Goal: Task Accomplishment & Management: Use online tool/utility

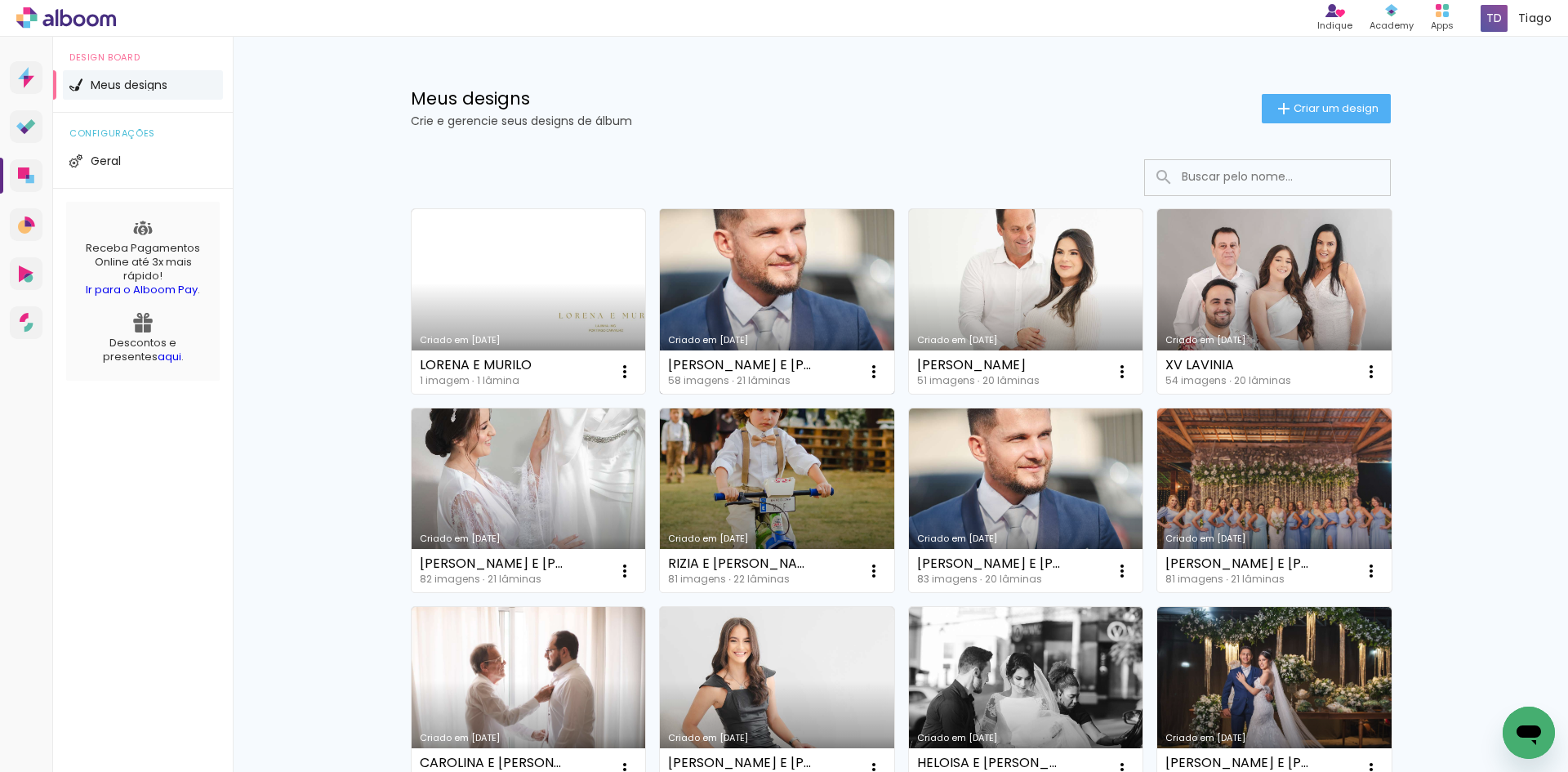
click at [735, 247] on link "Criado em [DATE]" at bounding box center [777, 301] width 234 height 185
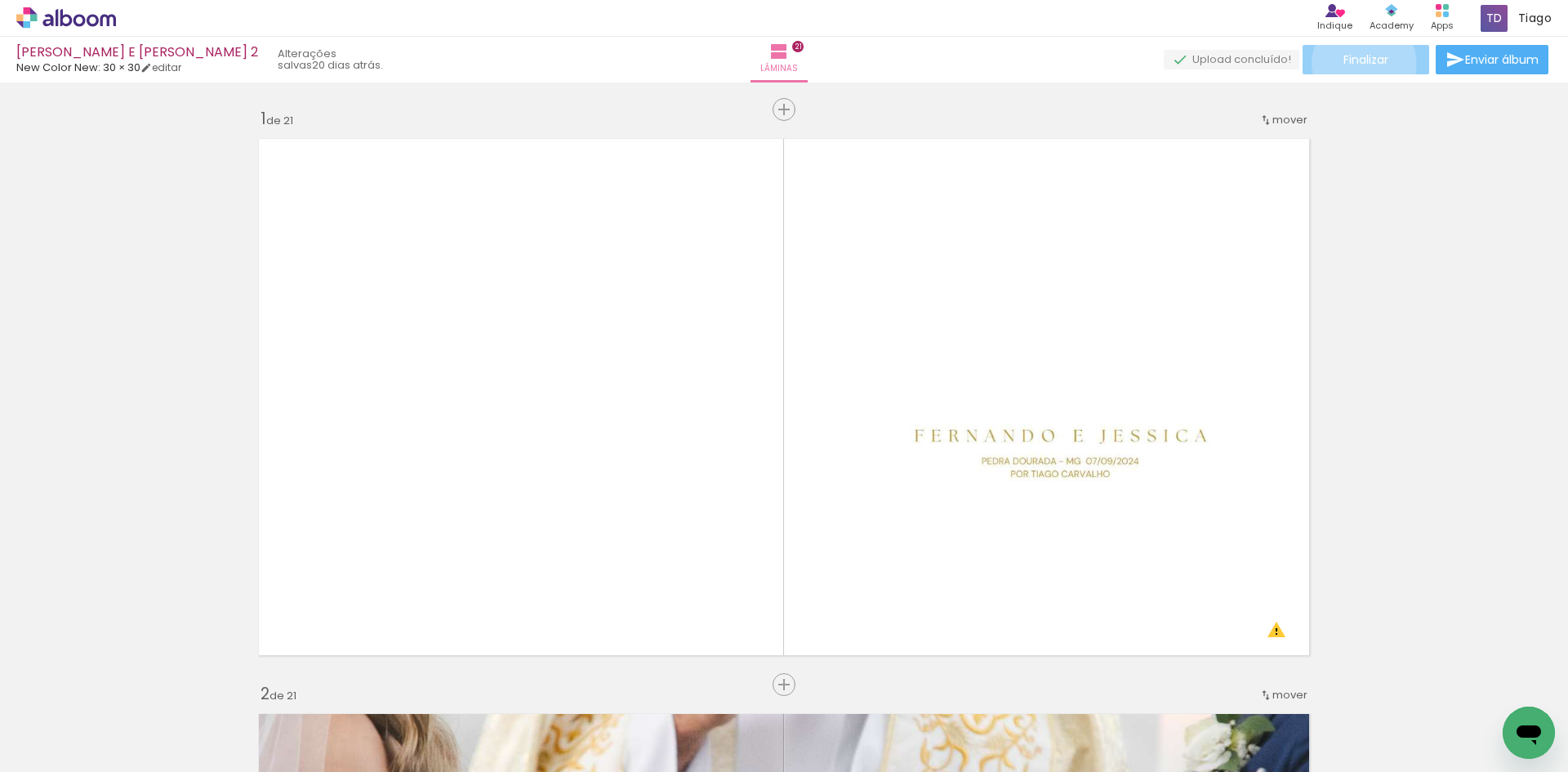
click at [1357, 62] on span "Finalizar" at bounding box center [1365, 60] width 45 height 11
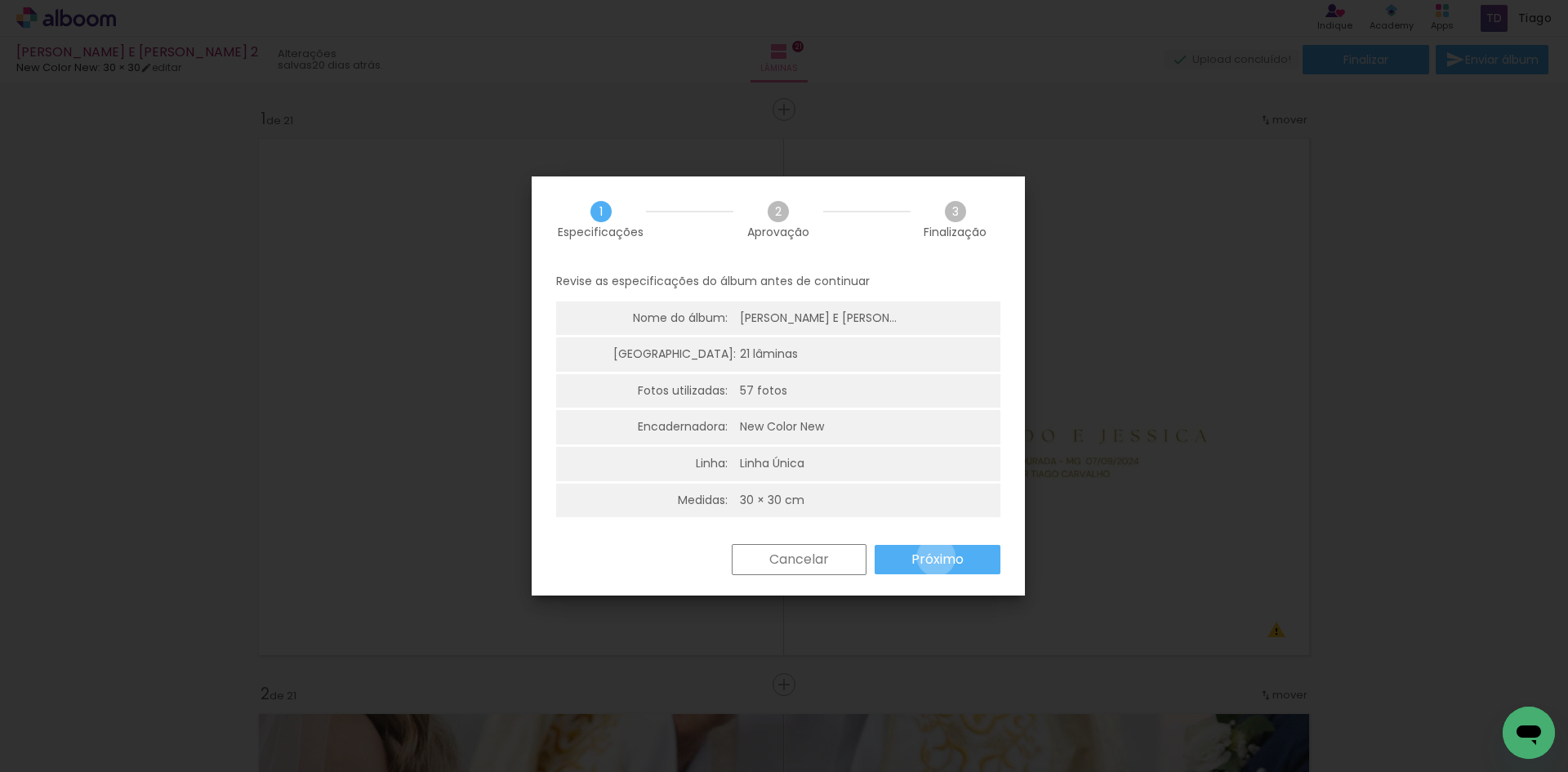
click at [0, 0] on slot "Próximo" at bounding box center [0, 0] width 0 height 0
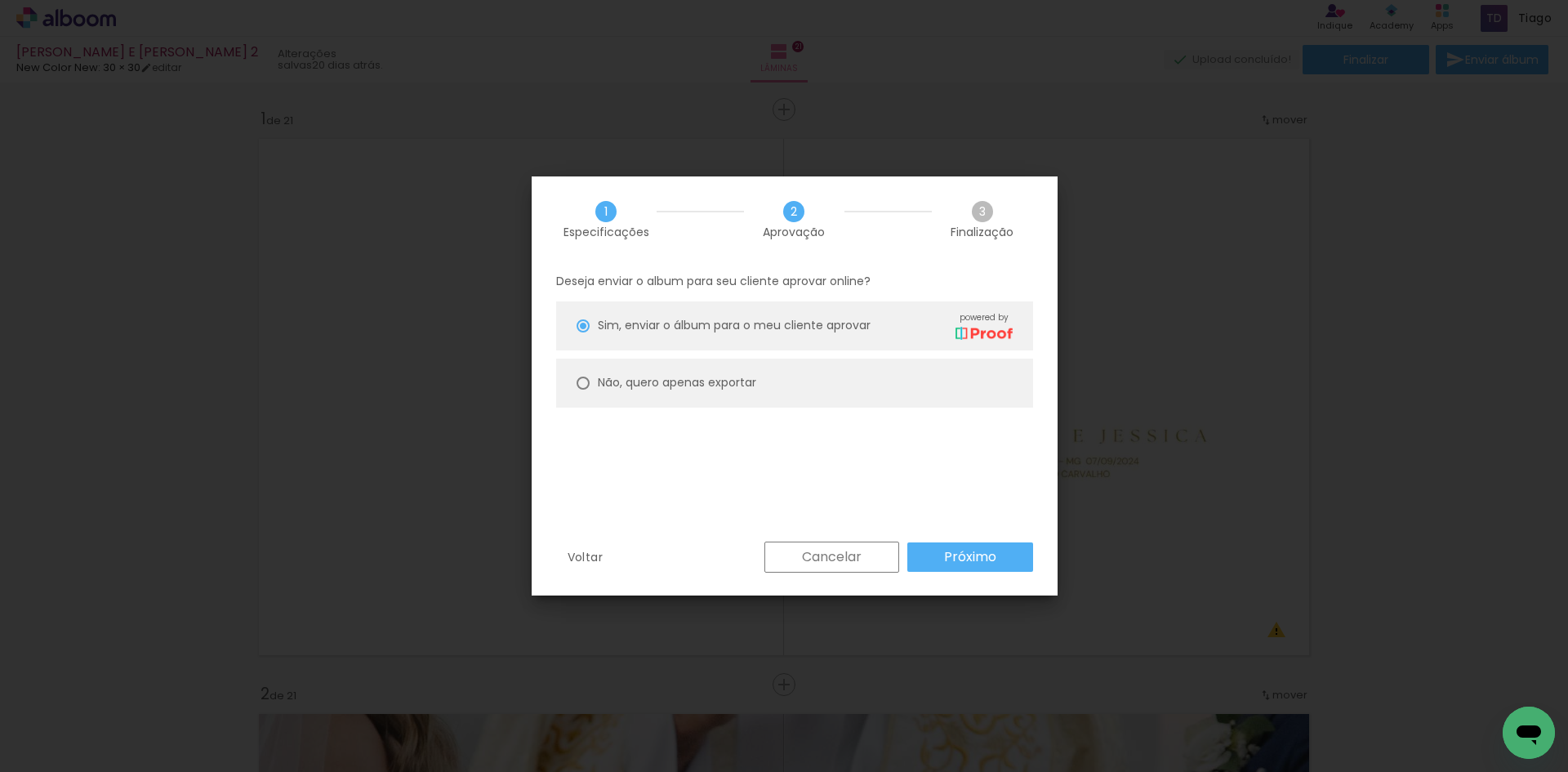
click at [925, 557] on paper-button "Próximo" at bounding box center [969, 557] width 125 height 29
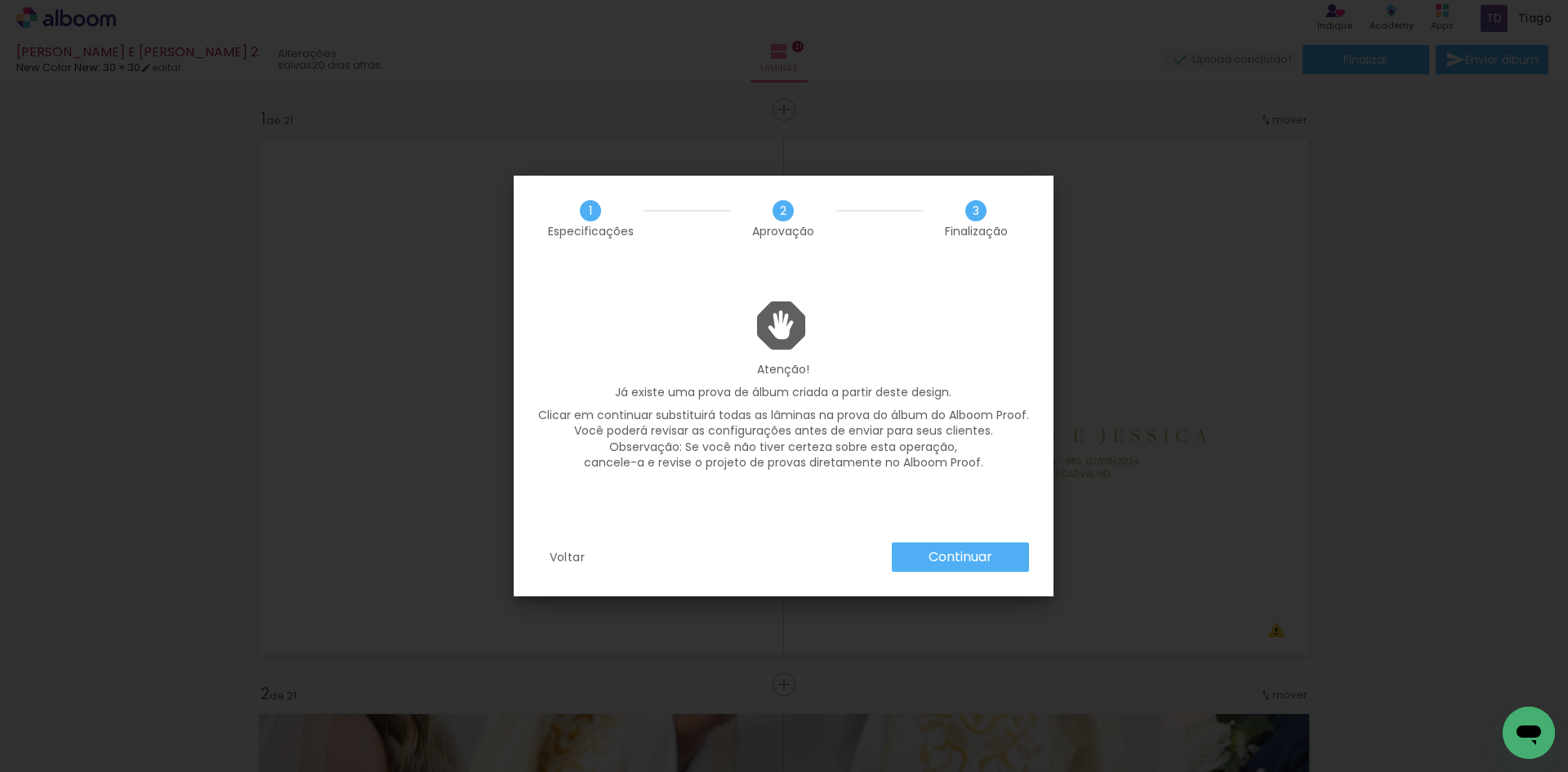
click at [0, 0] on slot "Continuar" at bounding box center [0, 0] width 0 height 0
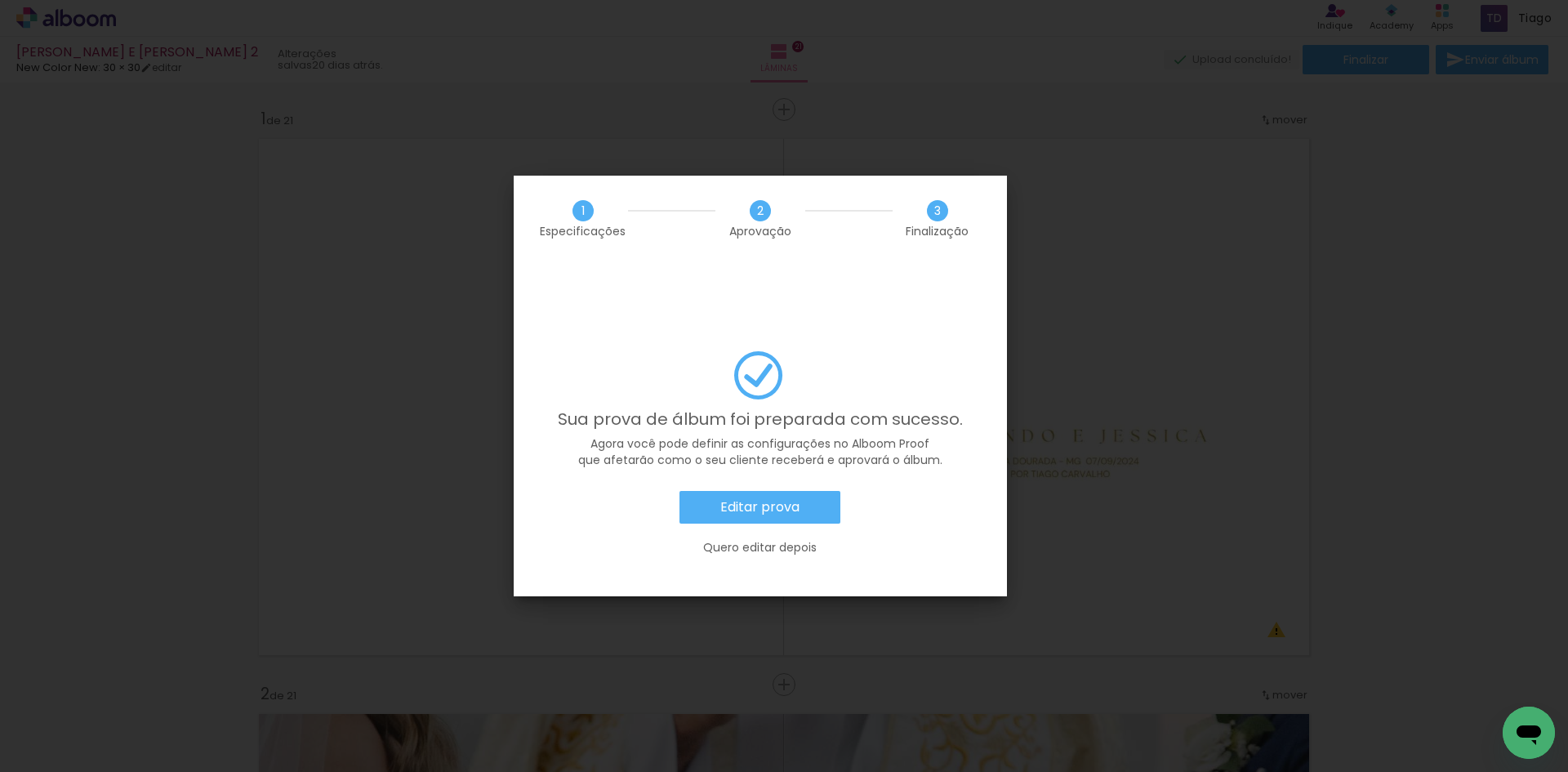
click at [782, 491] on paper-button "Editar prova" at bounding box center [760, 507] width 161 height 33
